Goal: Task Accomplishment & Management: Complete application form

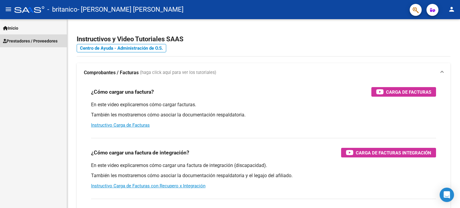
click at [36, 40] on span "Prestadores / Proveedores" at bounding box center [30, 41] width 55 height 7
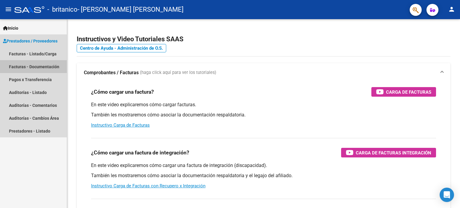
click at [39, 66] on link "Facturas - Documentación" at bounding box center [33, 66] width 67 height 13
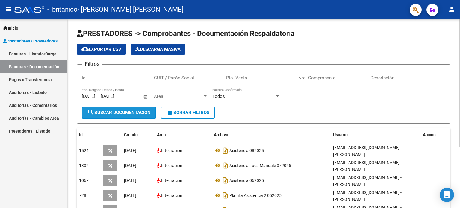
click at [115, 111] on span "search Buscar Documentacion" at bounding box center [119, 112] width 64 height 5
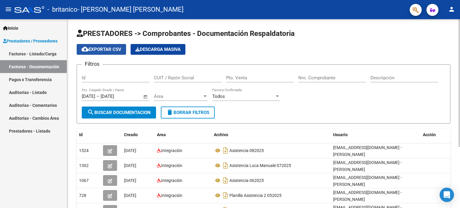
click at [112, 48] on span "cloud_download Exportar CSV" at bounding box center [102, 49] width 40 height 5
click at [137, 76] on input "Id" at bounding box center [116, 77] width 68 height 5
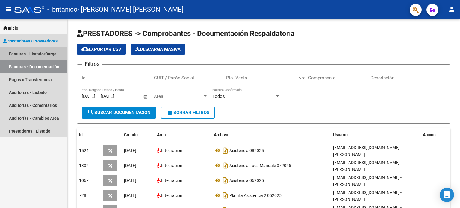
click at [52, 49] on link "Facturas - Listado/Carga" at bounding box center [33, 53] width 67 height 13
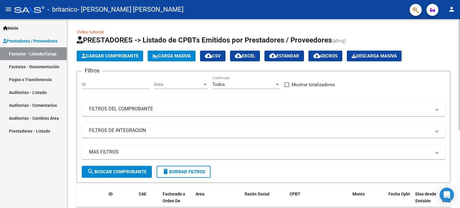
click at [114, 58] on span "Cargar Comprobante" at bounding box center [110, 55] width 57 height 5
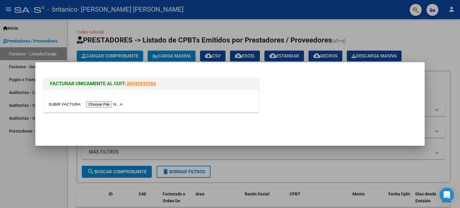
click at [109, 103] on input "file" at bounding box center [87, 104] width 76 height 6
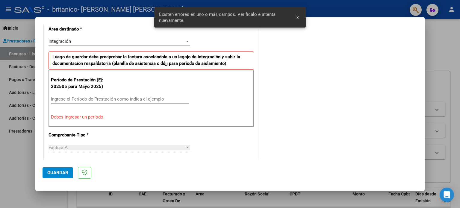
scroll to position [140, 0]
click at [123, 97] on input "Ingrese el Período de Prestación como indica el ejemplo" at bounding box center [120, 99] width 138 height 5
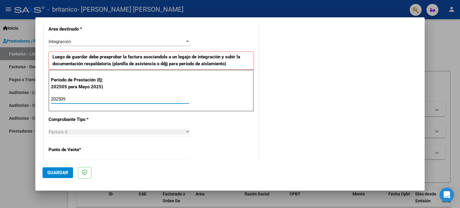
type input "202509"
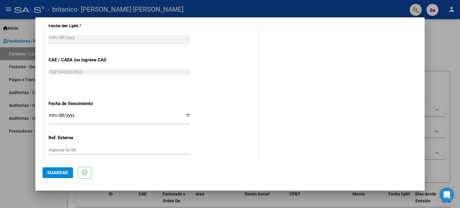
scroll to position [357, 0]
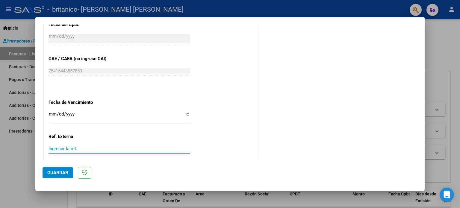
click at [90, 147] on input "Ingresar la ref." at bounding box center [120, 148] width 142 height 5
click at [65, 171] on span "Guardar" at bounding box center [57, 172] width 21 height 5
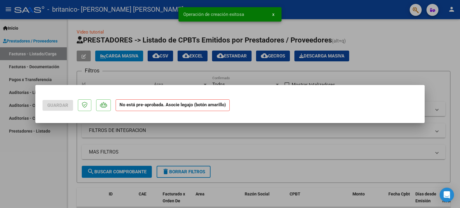
scroll to position [0, 0]
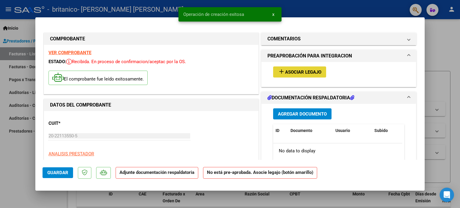
click at [290, 70] on span "Asociar Legajo" at bounding box center [303, 72] width 36 height 5
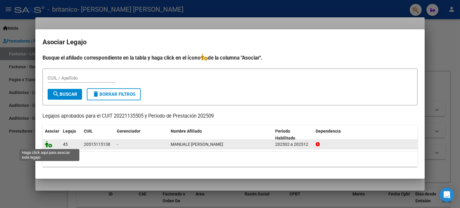
click at [49, 145] on icon at bounding box center [48, 144] width 7 height 7
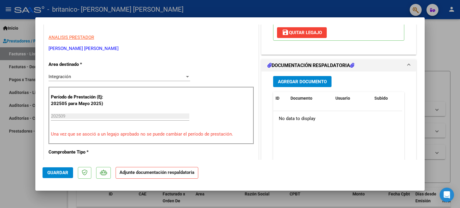
scroll to position [150, 0]
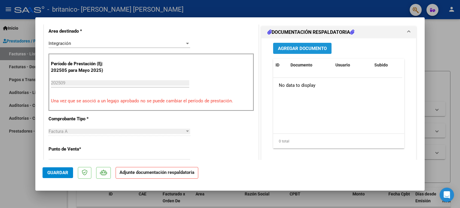
click at [319, 48] on span "Agregar Documento" at bounding box center [302, 48] width 49 height 5
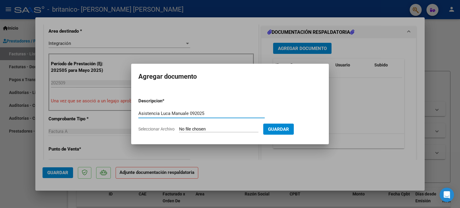
type input "Asistencia Luca Manuale 092025"
click at [240, 129] on input "Seleccionar Archivo" at bounding box center [218, 130] width 79 height 6
type input "C:\fakepath\Asistencia Manuale 092025.pdf"
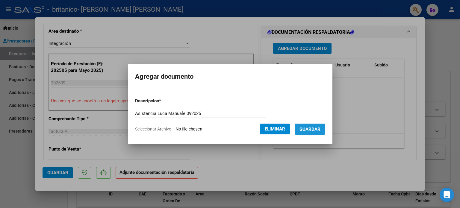
click at [319, 130] on span "Guardar" at bounding box center [310, 129] width 21 height 5
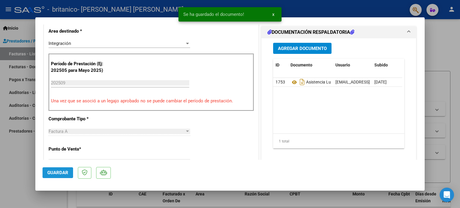
click at [52, 171] on span "Guardar" at bounding box center [57, 172] width 21 height 5
